Goal: Manage account settings

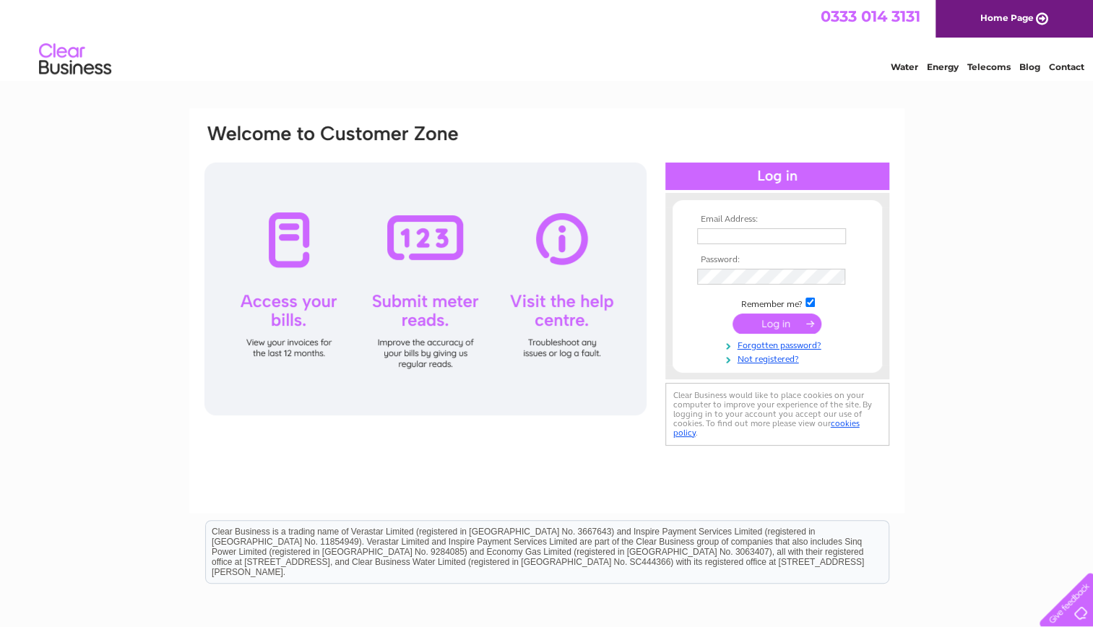
click at [733, 237] on input "text" at bounding box center [771, 236] width 149 height 16
type input "gawa@pandora.net"
click at [743, 323] on input "submit" at bounding box center [777, 326] width 89 height 20
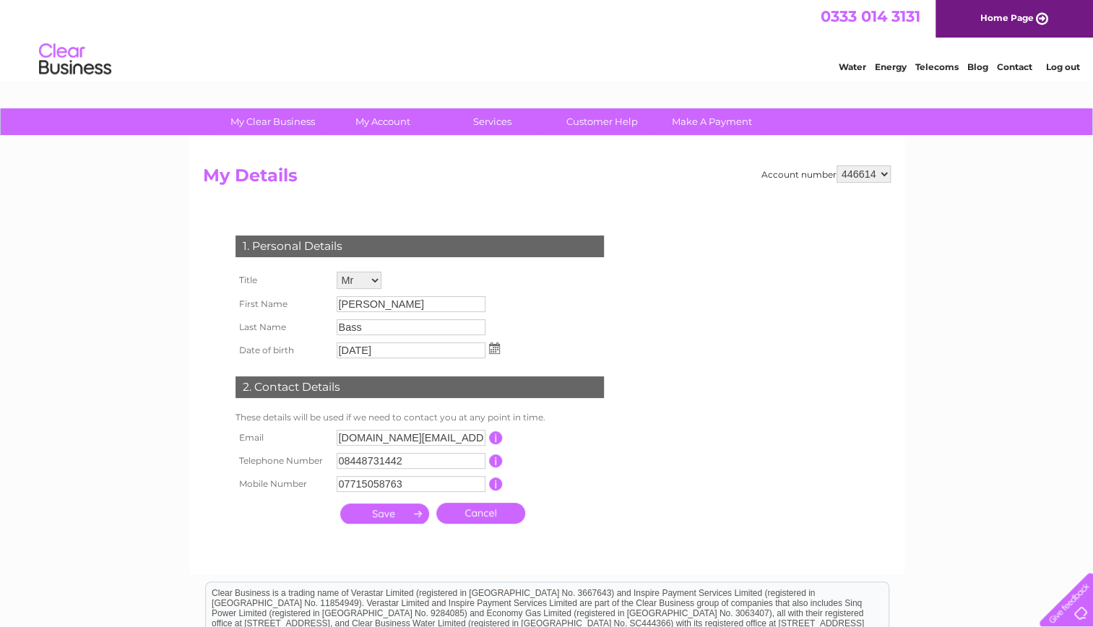
click at [390, 301] on input "[PERSON_NAME]" at bounding box center [411, 304] width 149 height 16
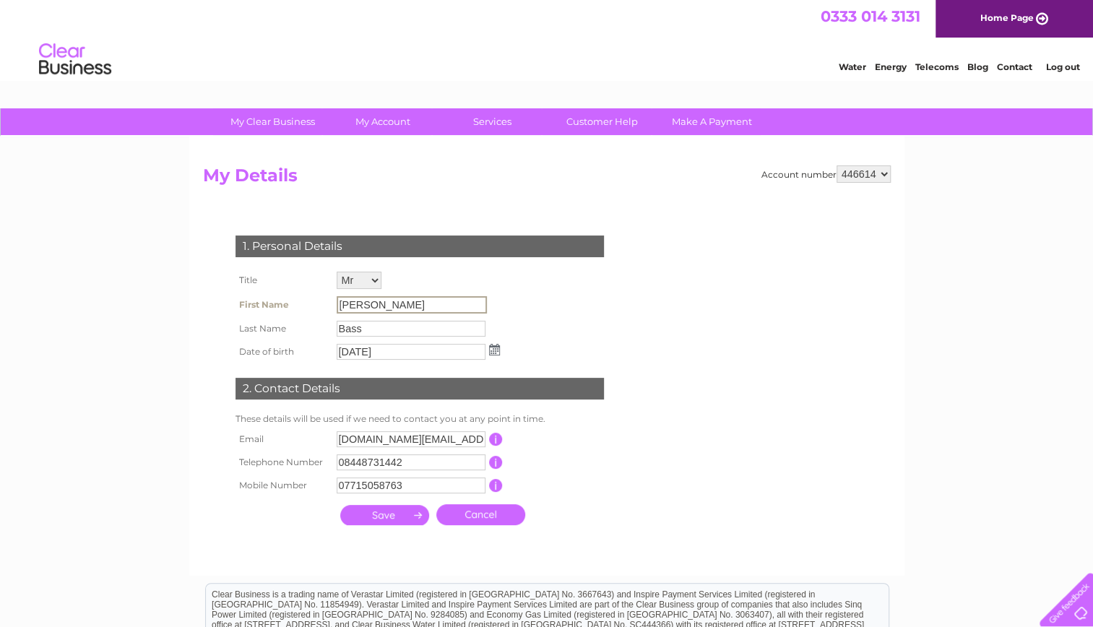
click at [367, 306] on input "[PERSON_NAME]" at bounding box center [412, 304] width 150 height 17
click at [378, 327] on input "Bass" at bounding box center [412, 327] width 150 height 17
click at [397, 358] on input "06/10/1973" at bounding box center [411, 352] width 149 height 16
click at [391, 433] on input "pandora.uk@bscs.basware.com" at bounding box center [411, 439] width 149 height 16
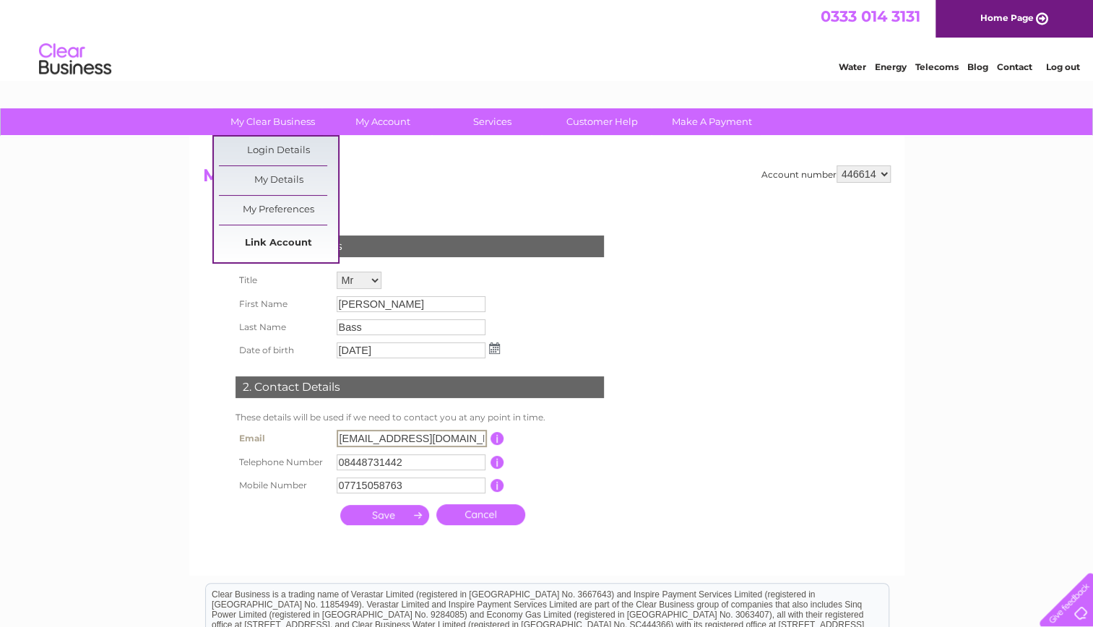
type input "pandora.ukddd@bscs.basware.com"
click at [282, 237] on link "Link Account" at bounding box center [278, 243] width 119 height 29
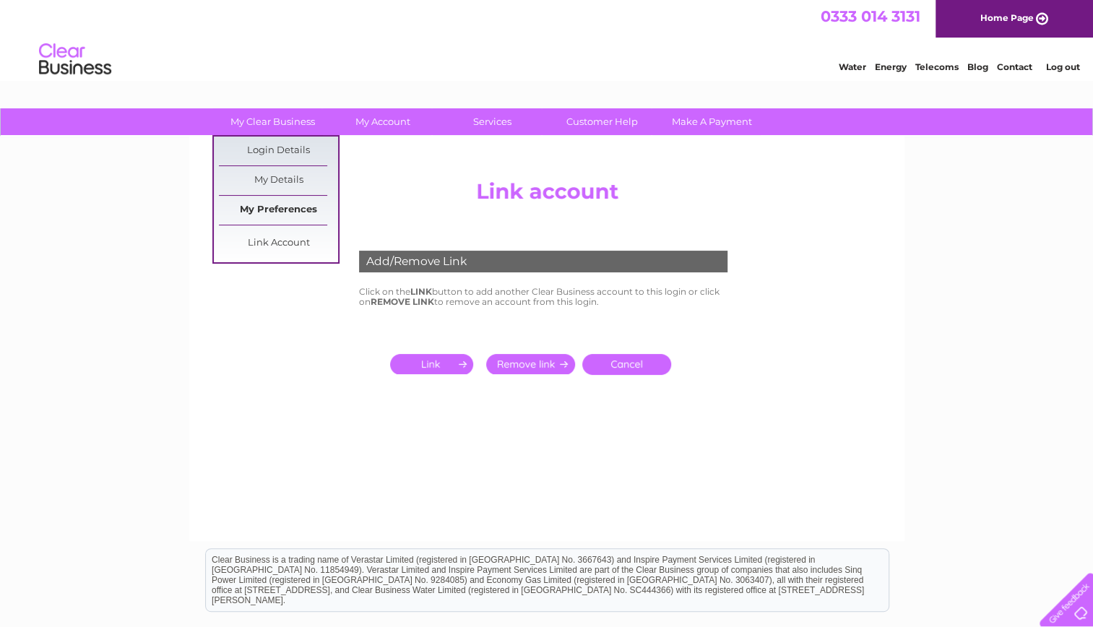
click at [289, 202] on link "My Preferences" at bounding box center [278, 210] width 119 height 29
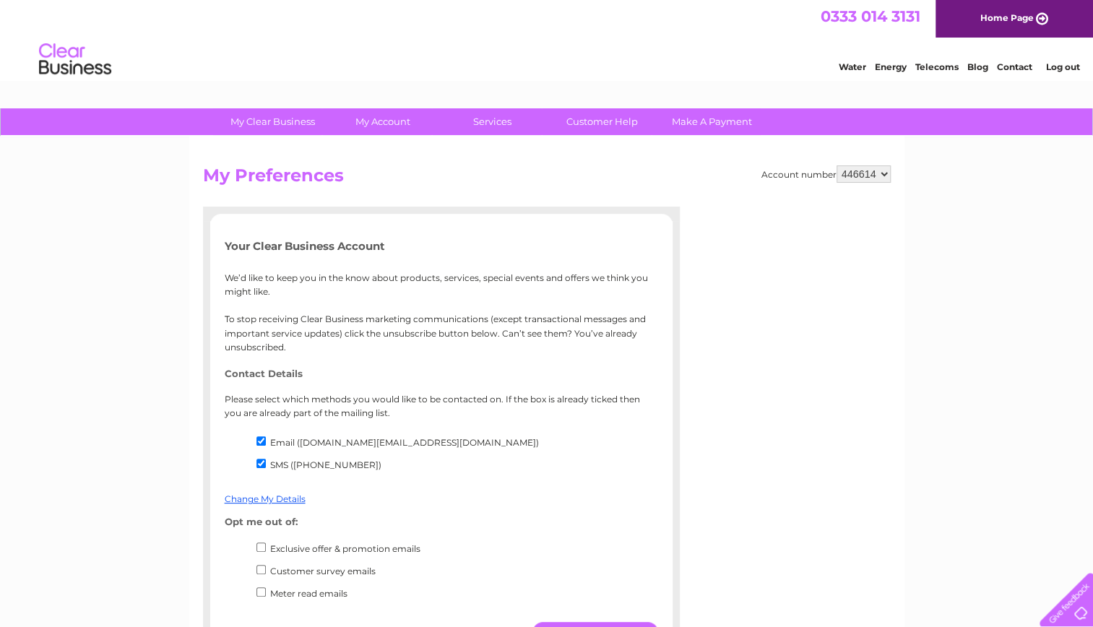
click at [263, 441] on input "Email (pandora.uk@bscs.basware.com)" at bounding box center [260, 440] width 9 height 9
checkbox input "true"
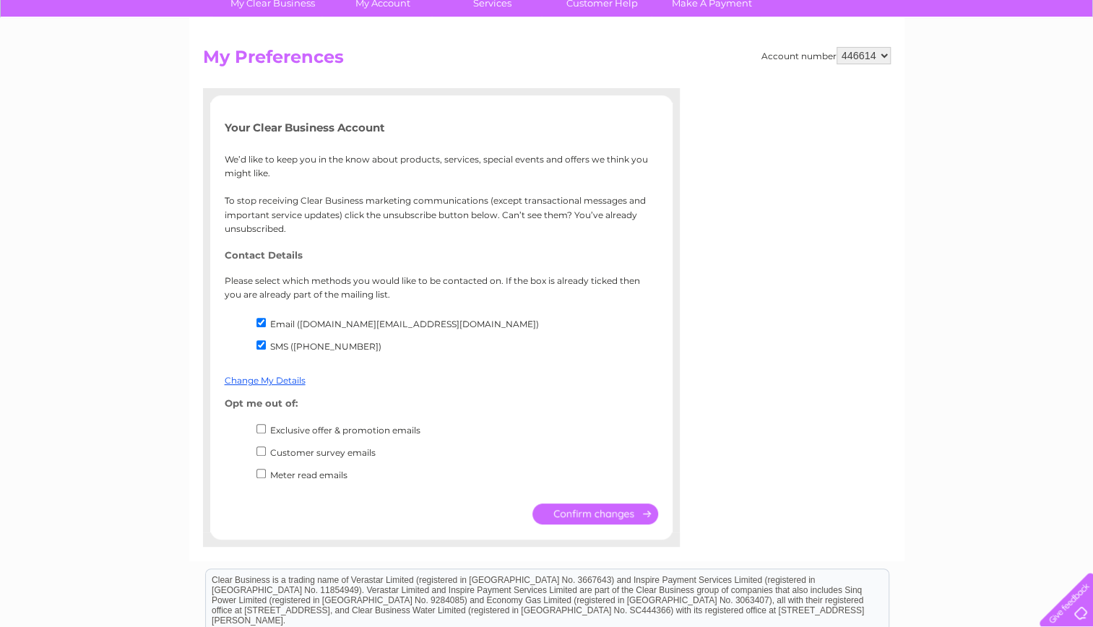
scroll to position [136, 0]
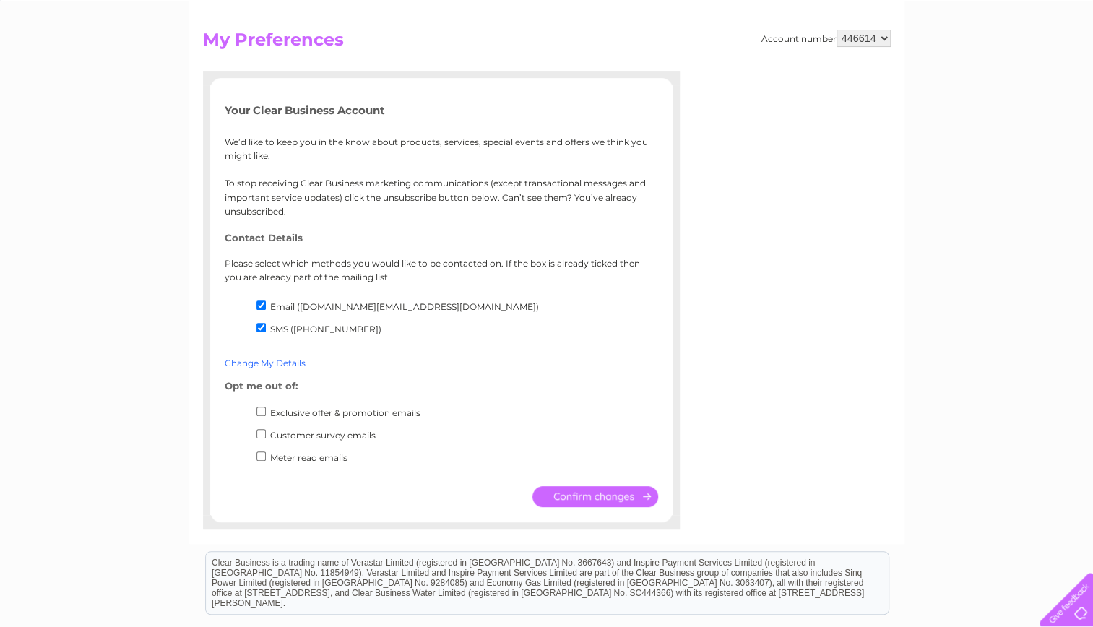
click at [275, 360] on link "Change My Details" at bounding box center [265, 363] width 81 height 11
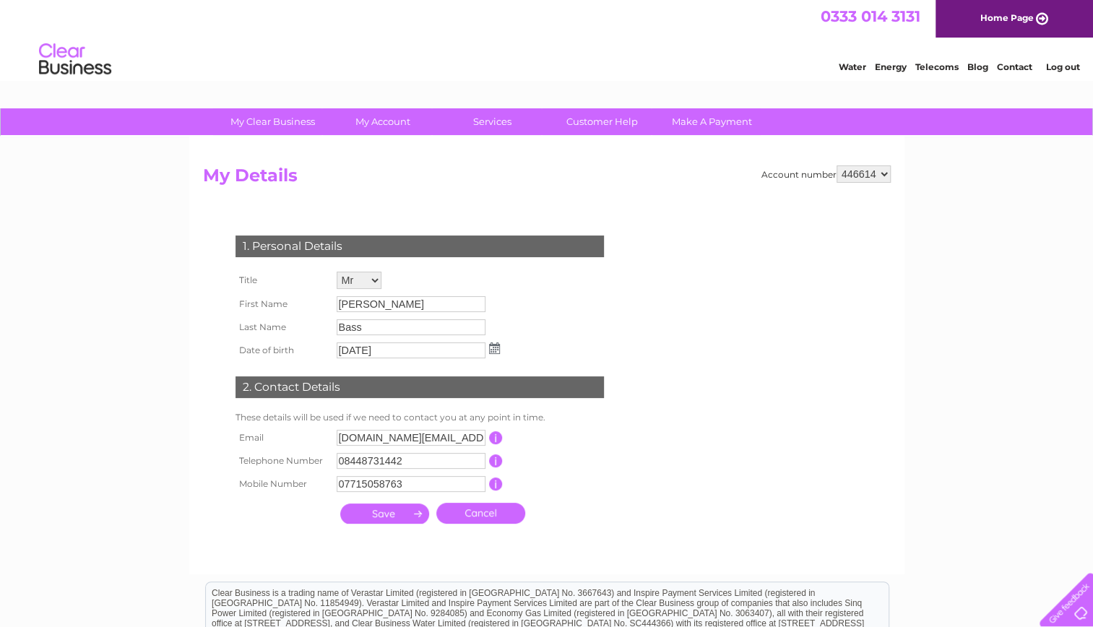
click at [402, 315] on td "[PERSON_NAME]" at bounding box center [418, 304] width 170 height 23
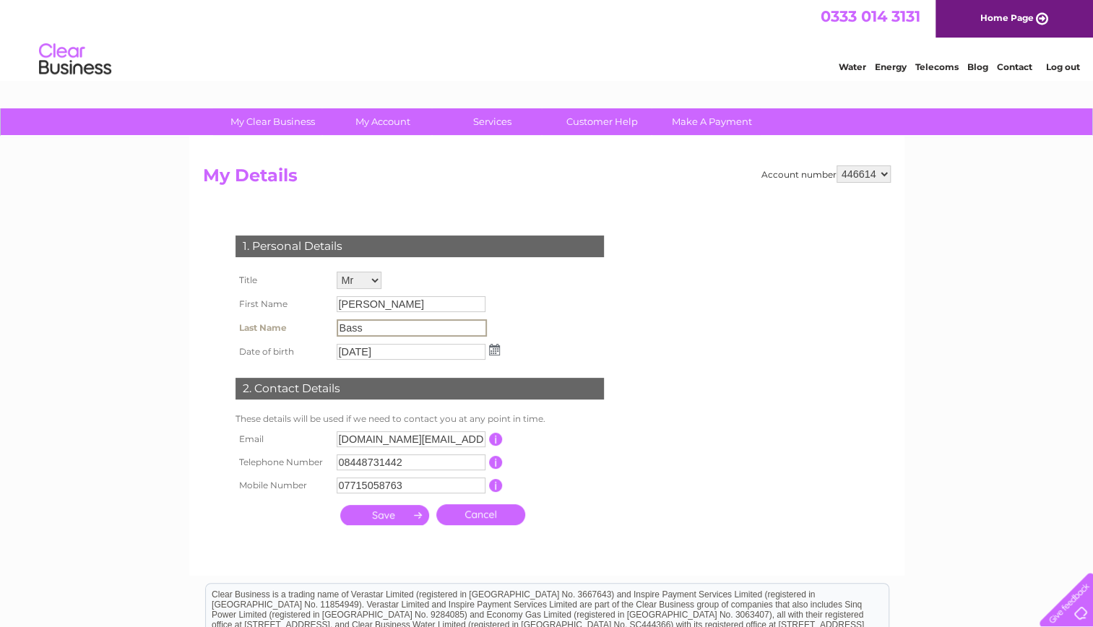
click at [363, 324] on input "Bass" at bounding box center [412, 327] width 150 height 17
click at [384, 328] on input "Bass" at bounding box center [412, 327] width 150 height 17
drag, startPoint x: 384, startPoint y: 328, endPoint x: 327, endPoint y: 331, distance: 56.4
click at [327, 331] on tr "Last Name Bass" at bounding box center [368, 328] width 272 height 25
click at [410, 332] on input "Bass" at bounding box center [412, 327] width 150 height 17
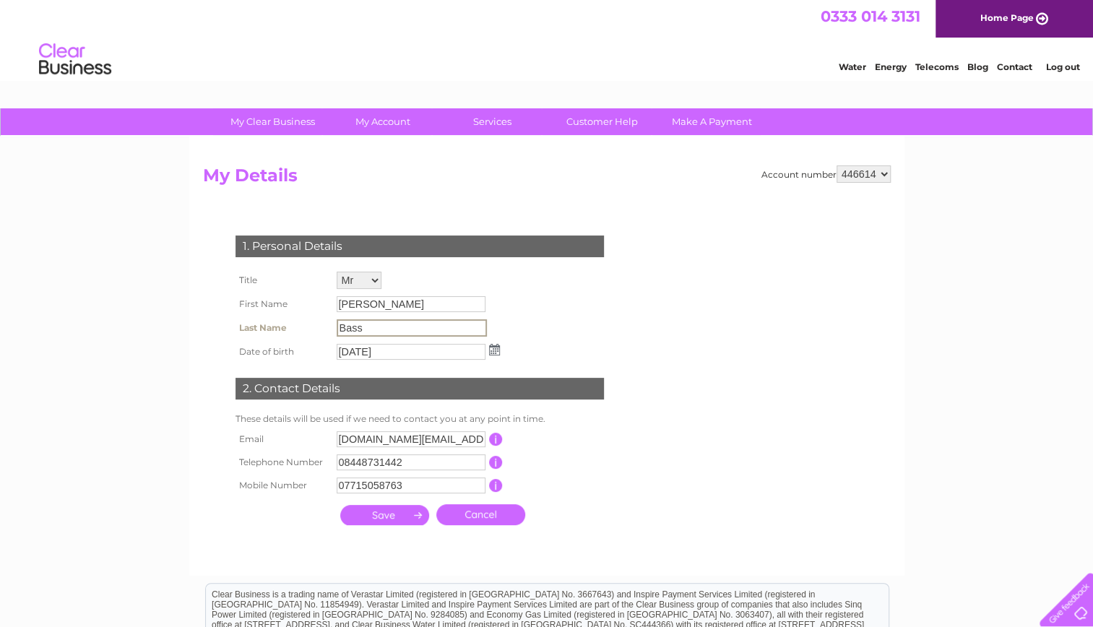
drag, startPoint x: 375, startPoint y: 331, endPoint x: 290, endPoint y: 319, distance: 85.4
click at [290, 319] on tr "Last Name Bass" at bounding box center [368, 328] width 272 height 25
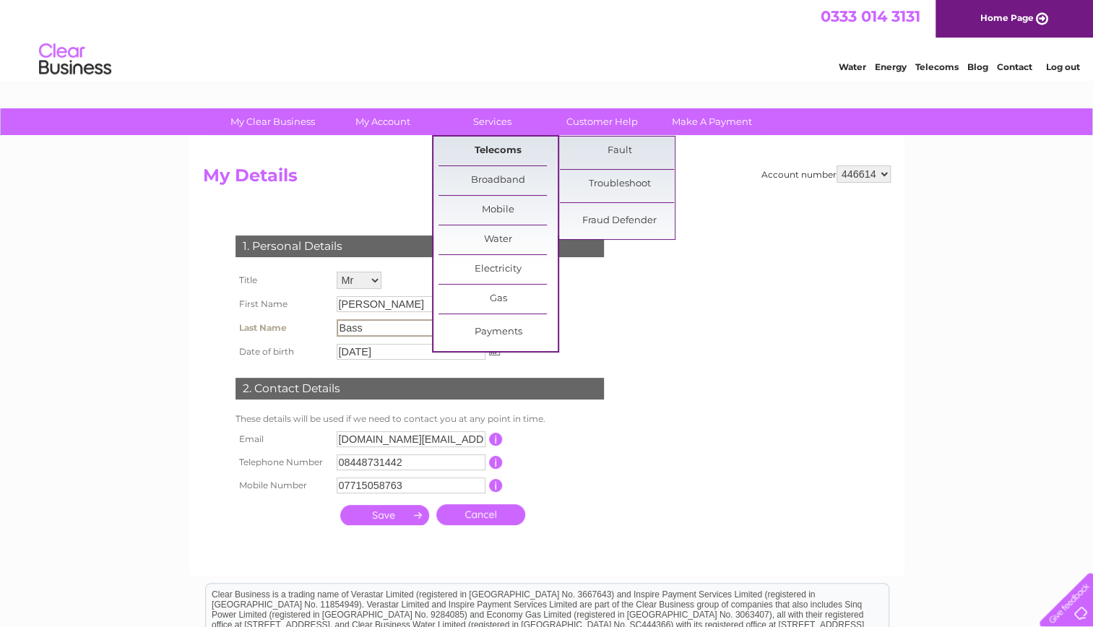
click at [499, 150] on link "Telecoms" at bounding box center [498, 151] width 119 height 29
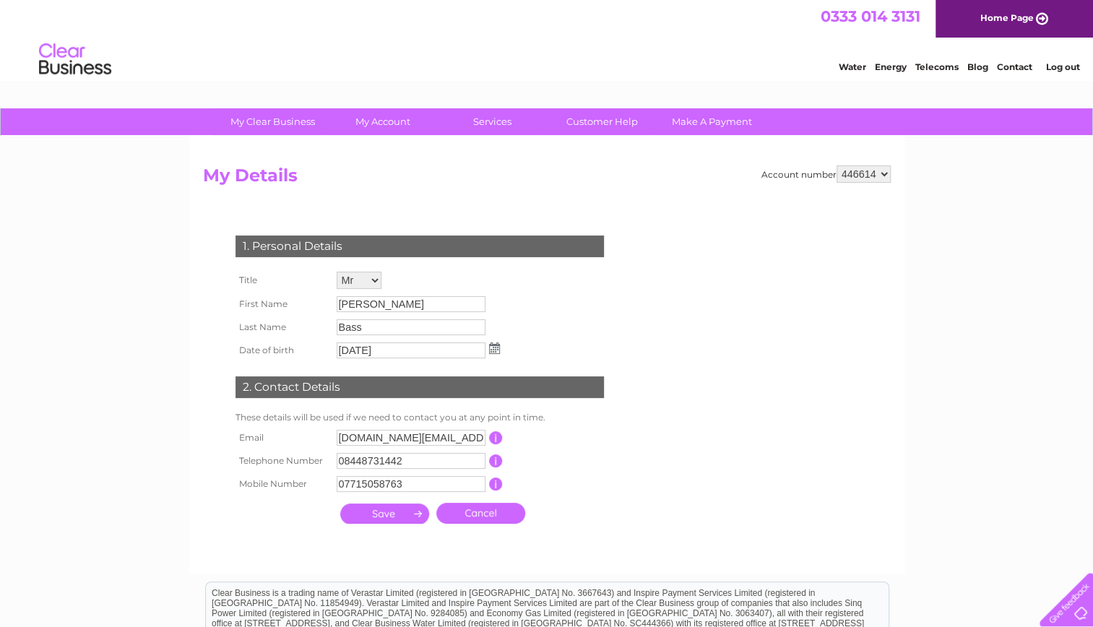
click at [868, 175] on select "446614 446615 446617 446618 446619 446620 446621 446622 446623 446651 446652 44…" at bounding box center [864, 173] width 54 height 17
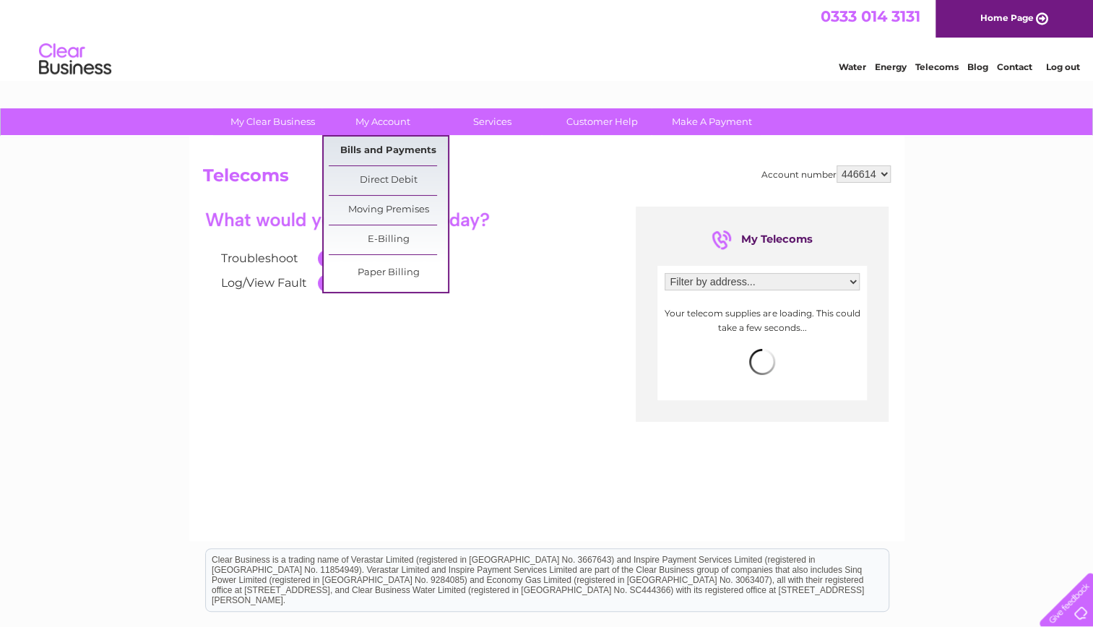
click at [385, 147] on link "Bills and Payments" at bounding box center [388, 151] width 119 height 29
click at [373, 147] on link "Bills and Payments" at bounding box center [388, 151] width 119 height 29
